Goal: Task Accomplishment & Management: Manage account settings

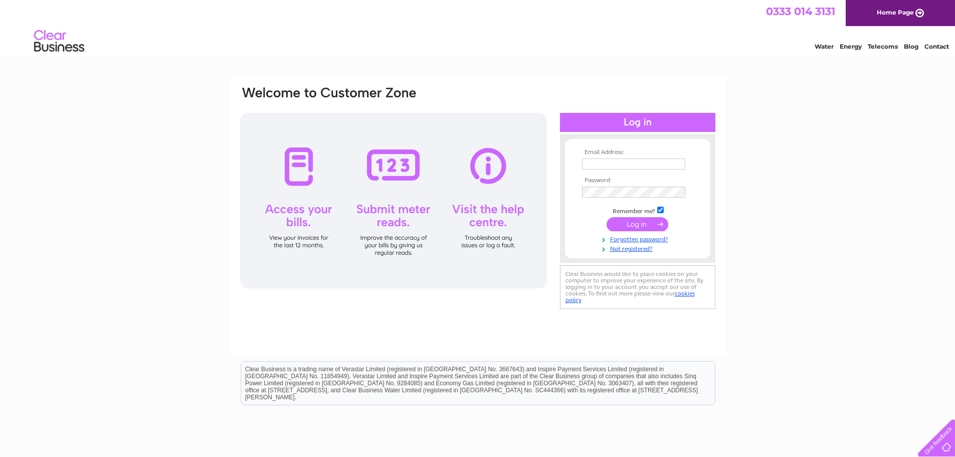
type input "[EMAIL_ADDRESS][DOMAIN_NAME]"
click at [632, 227] on input "submit" at bounding box center [638, 224] width 62 height 14
click at [641, 223] on input "submit" at bounding box center [638, 224] width 62 height 14
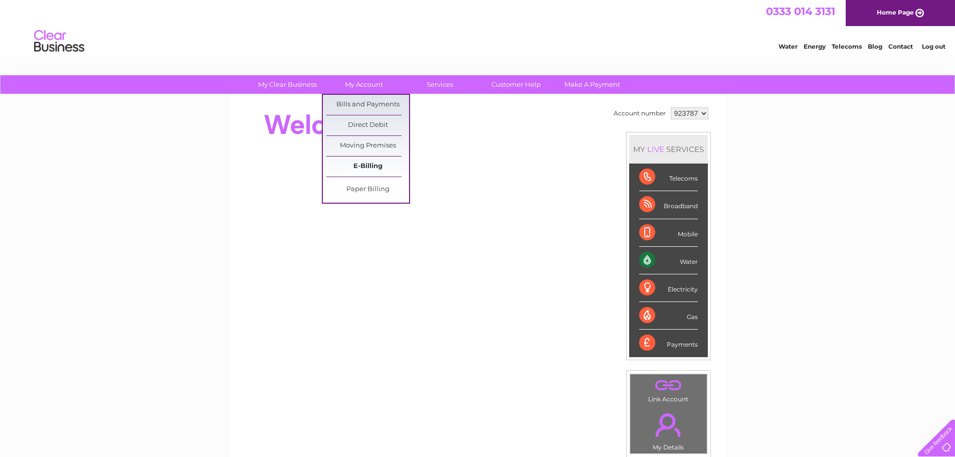
click at [362, 170] on link "E-Billing" at bounding box center [367, 166] width 83 height 20
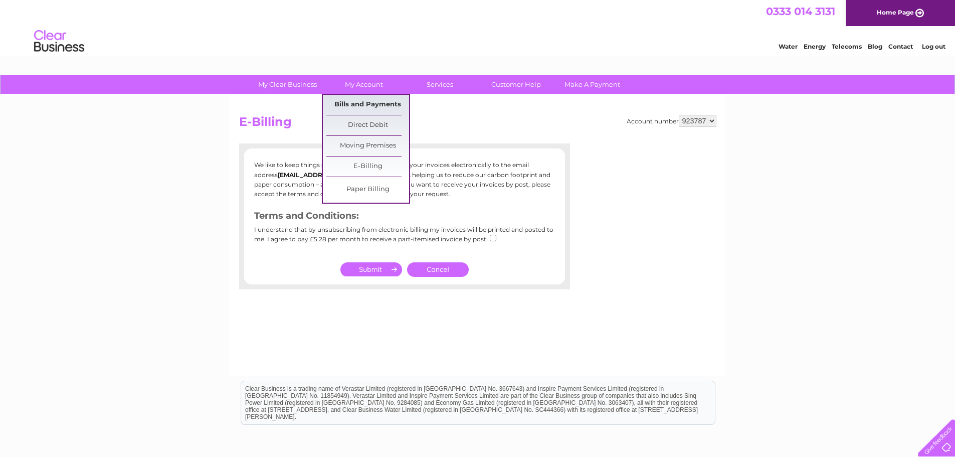
click at [370, 103] on link "Bills and Payments" at bounding box center [367, 105] width 83 height 20
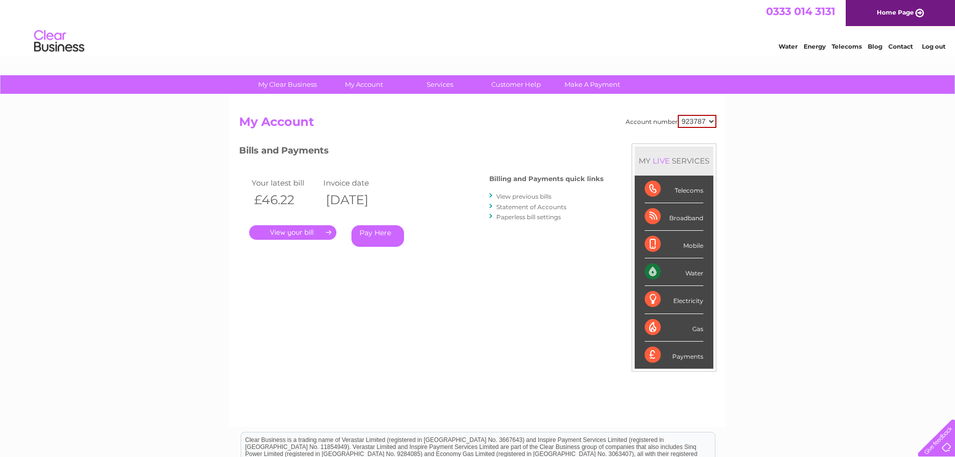
click at [309, 233] on link "." at bounding box center [292, 232] width 87 height 15
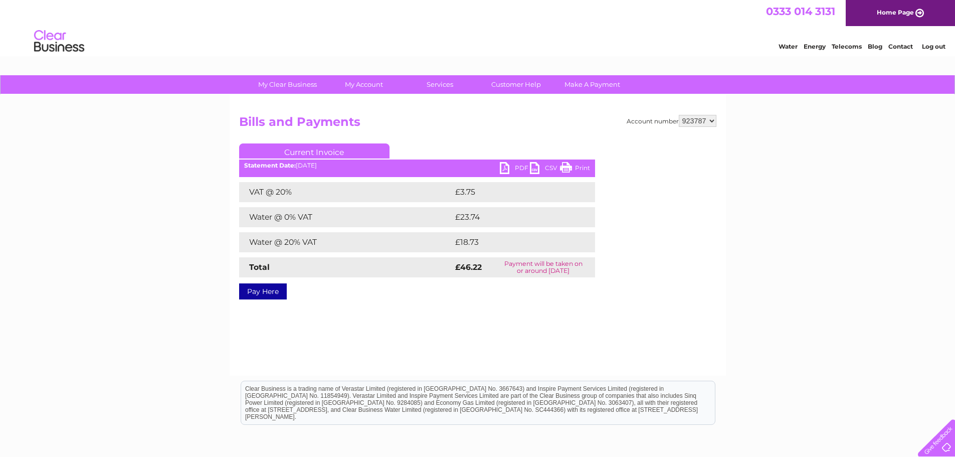
click at [516, 161] on ul "Current Invoice" at bounding box center [417, 152] width 356 height 19
click at [515, 168] on link "PDF" at bounding box center [515, 169] width 30 height 15
